Goal: Task Accomplishment & Management: Manage account settings

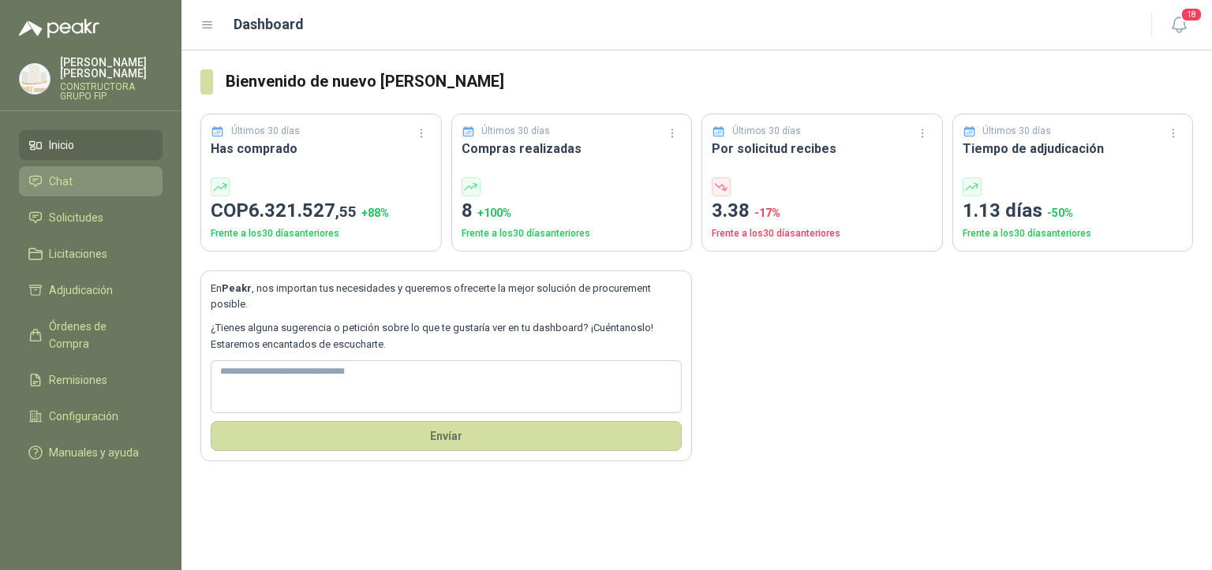
click at [54, 175] on span "Chat" at bounding box center [61, 181] width 24 height 17
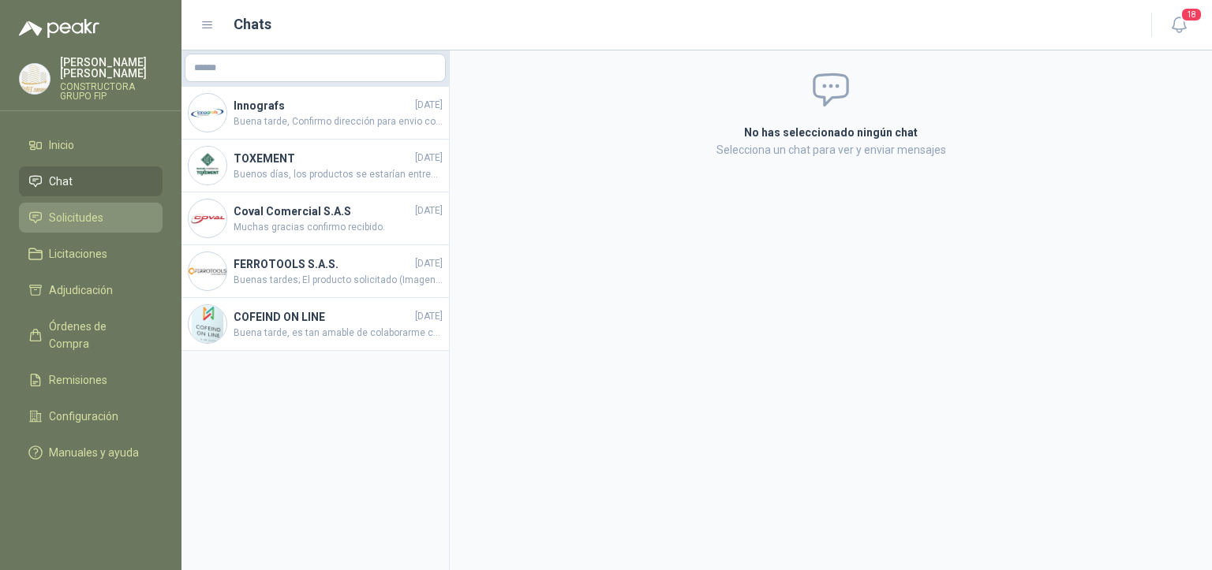
click at [69, 209] on span "Solicitudes" at bounding box center [76, 217] width 54 height 17
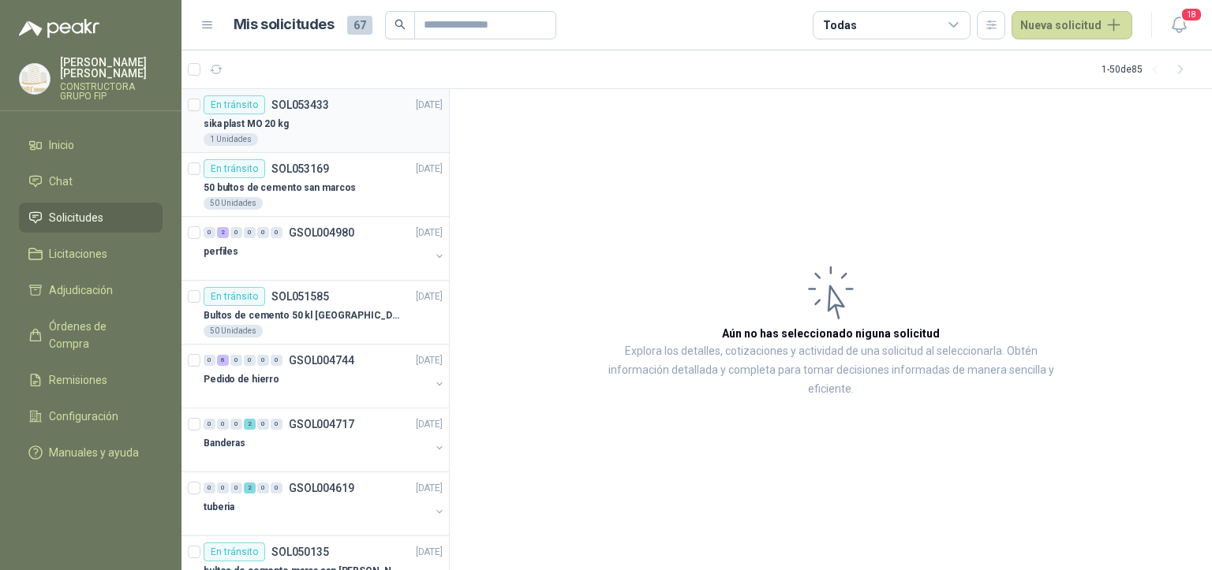
click at [309, 125] on div "sika plast MO 20 kg" at bounding box center [323, 123] width 239 height 19
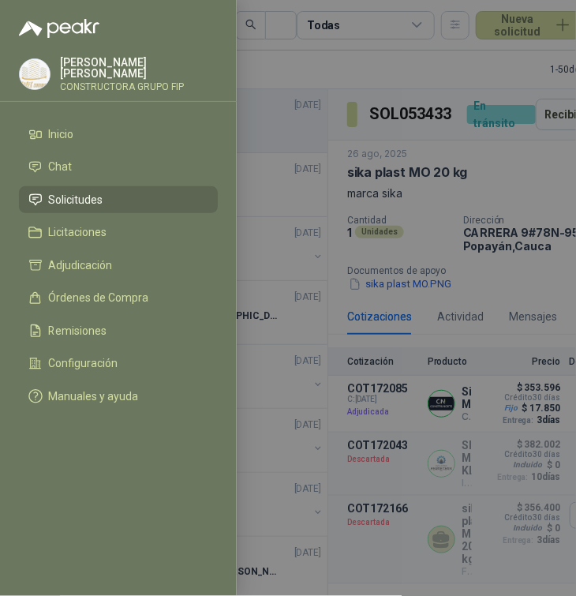
click at [64, 196] on span "Solicitudes" at bounding box center [76, 199] width 54 height 13
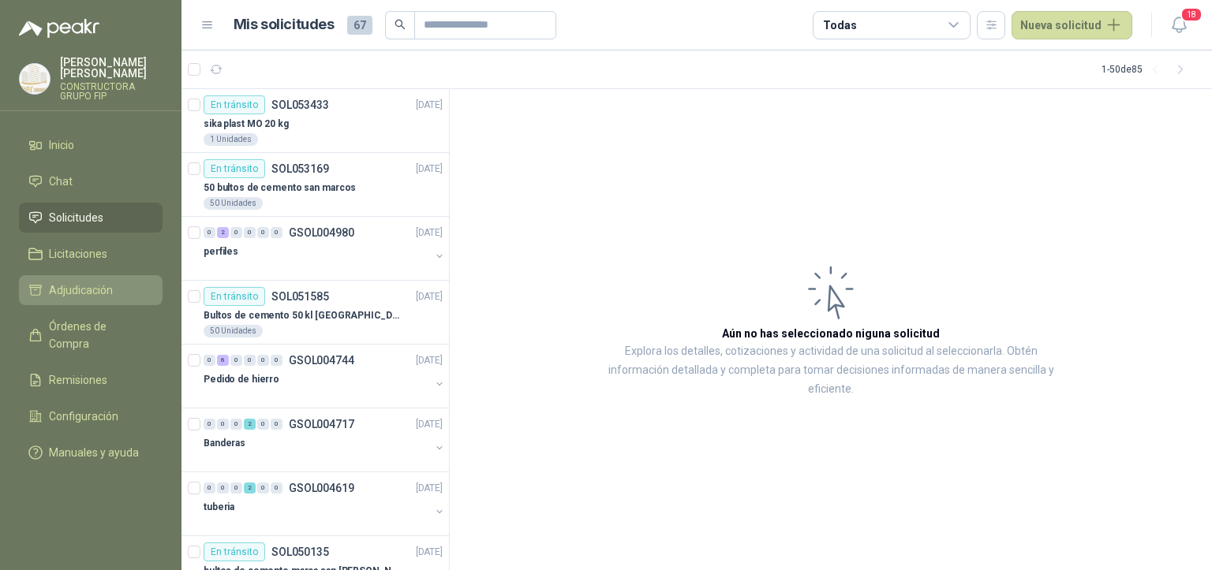
click at [120, 282] on li "Adjudicación" at bounding box center [90, 290] width 125 height 17
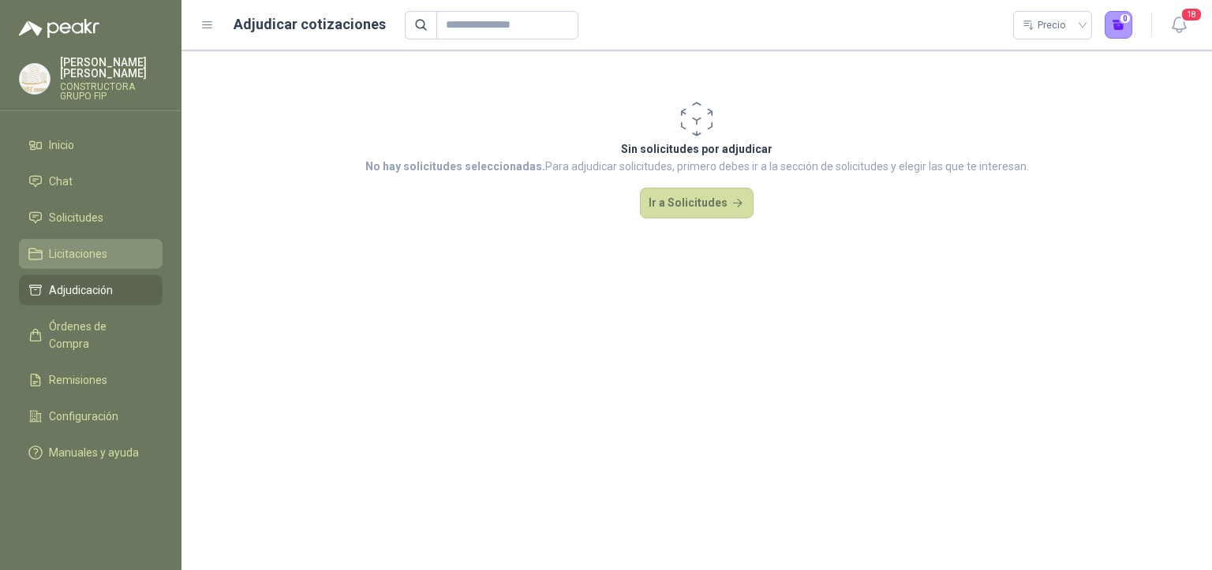
click at [46, 245] on li "Licitaciones" at bounding box center [90, 253] width 125 height 17
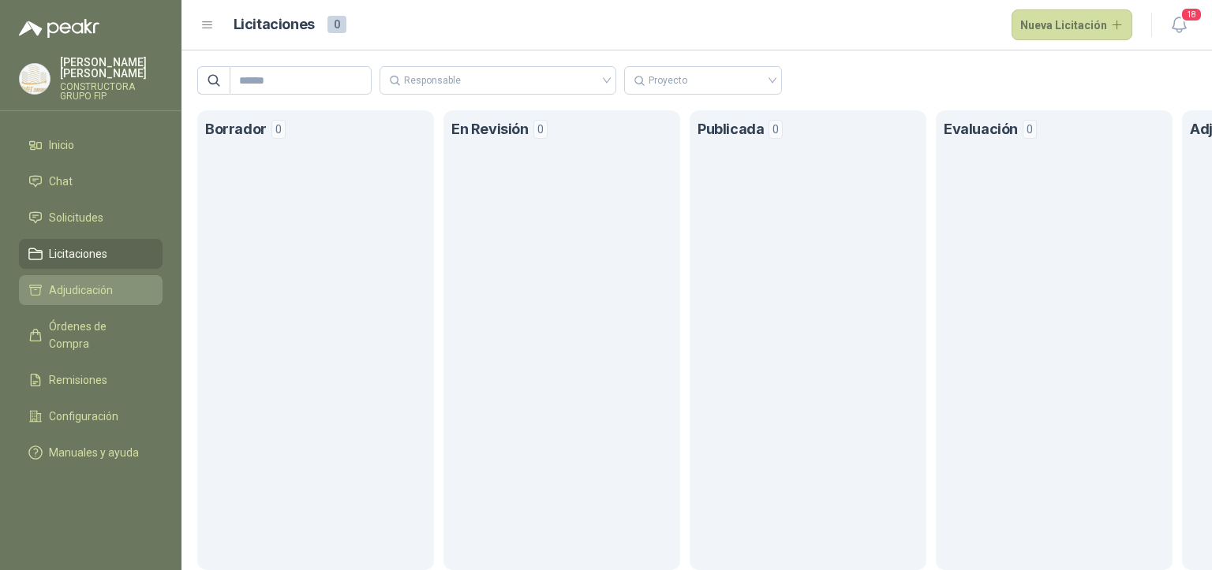
click at [86, 284] on span "Adjudicación" at bounding box center [81, 290] width 64 height 17
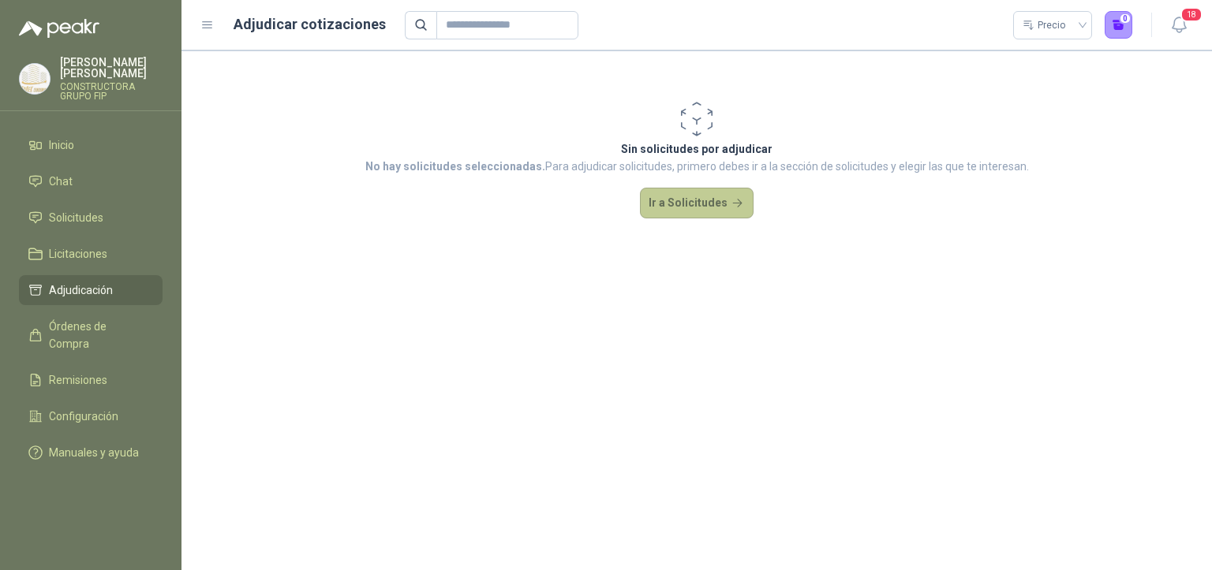
click at [703, 204] on button "Ir a Solicitudes" at bounding box center [697, 204] width 114 height 32
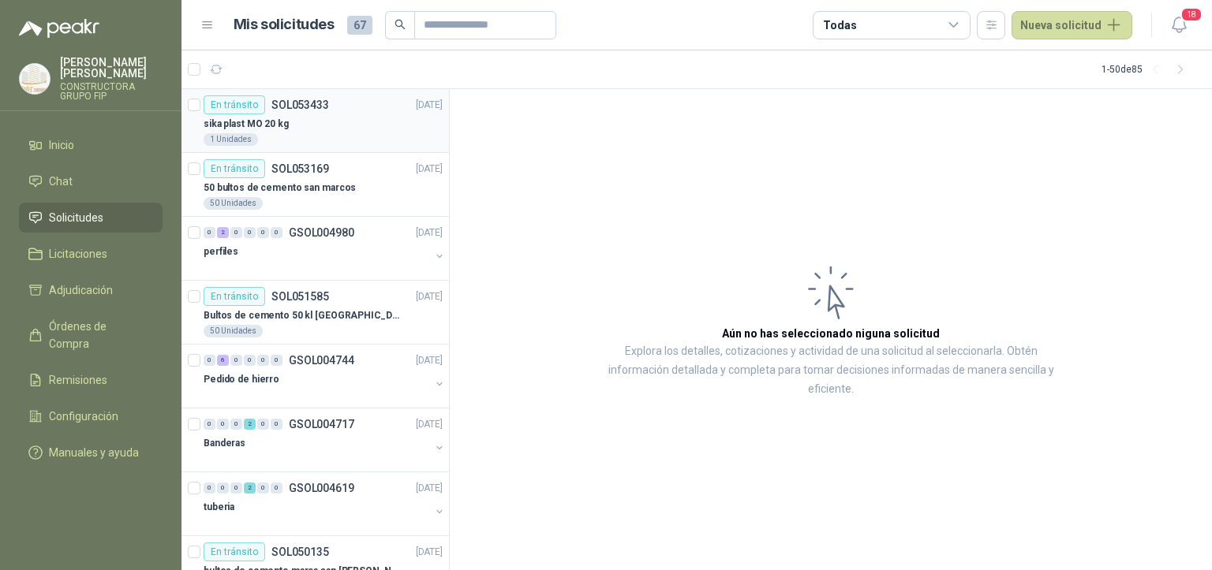
click at [290, 115] on div "sika plast MO 20 kg" at bounding box center [323, 123] width 239 height 19
